Goal: Task Accomplishment & Management: Manage account settings

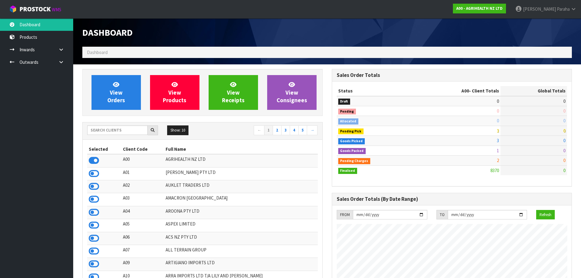
scroll to position [462, 249]
click at [107, 129] on input "text" at bounding box center [117, 129] width 60 height 9
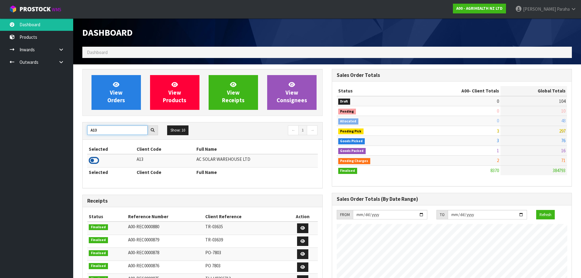
type input "A13"
drag, startPoint x: 97, startPoint y: 160, endPoint x: 107, endPoint y: 143, distance: 20.1
click at [96, 159] on icon at bounding box center [94, 160] width 10 height 9
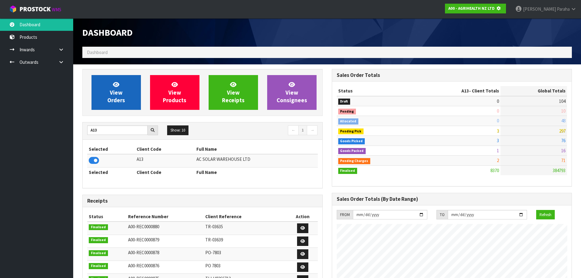
scroll to position [304413, 304544]
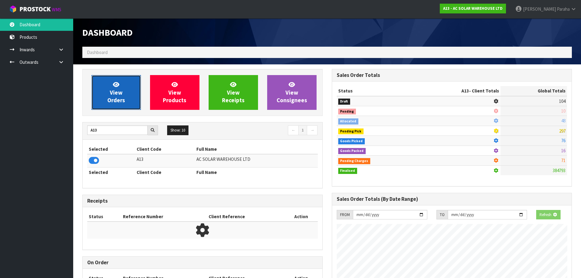
click at [116, 98] on span "View Orders" at bounding box center [116, 92] width 18 height 23
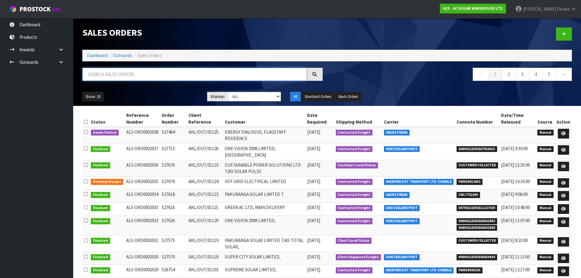
click at [123, 71] on input "text" at bounding box center [194, 74] width 224 height 13
click at [564, 135] on icon at bounding box center [563, 133] width 5 height 4
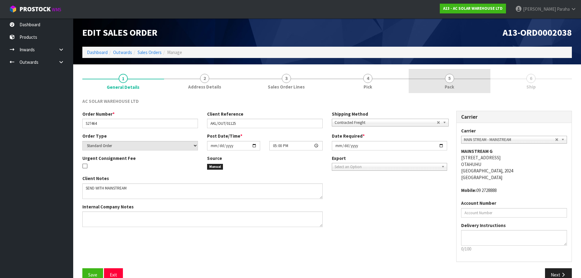
click at [443, 81] on link "5 Pack" at bounding box center [449, 81] width 82 height 24
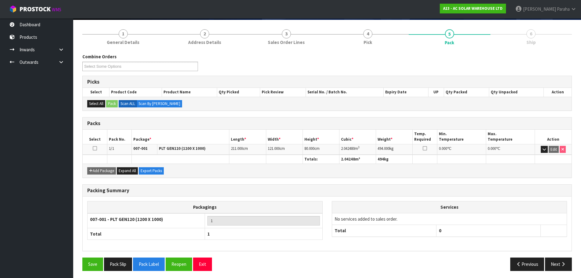
scroll to position [47, 0]
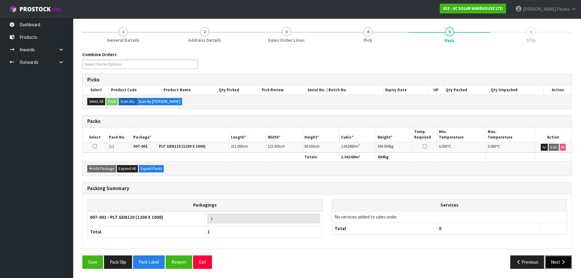
click at [568, 265] on button "Next" at bounding box center [558, 261] width 27 height 13
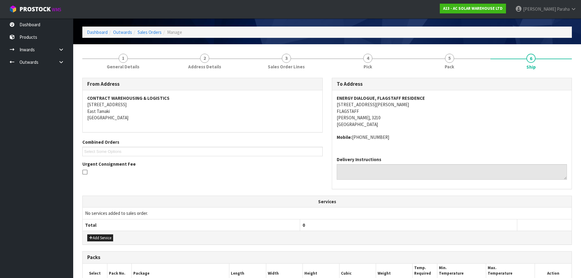
scroll to position [30, 0]
